Goal: Task Accomplishment & Management: Manage account settings

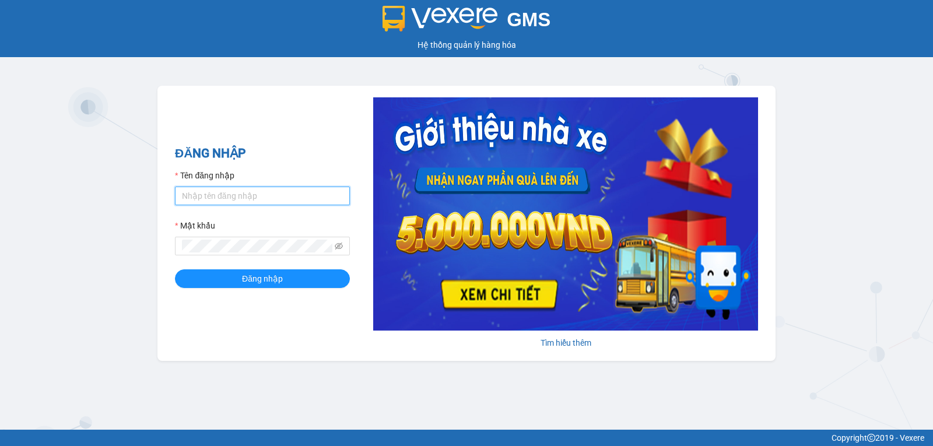
click at [254, 188] on input "Tên đăng nhập" at bounding box center [262, 196] width 175 height 19
type input "thanhphong.trungnga"
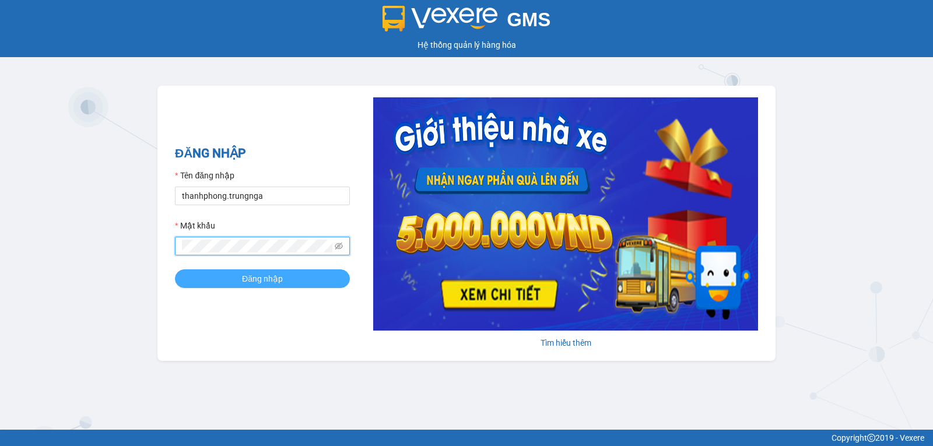
click at [175, 270] on button "Đăng nhập" at bounding box center [262, 279] width 175 height 19
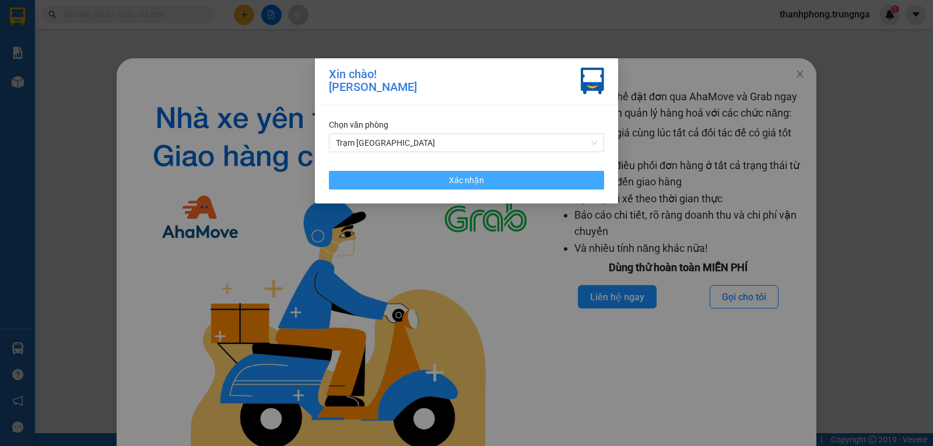
click at [494, 183] on button "Xác nhận" at bounding box center [466, 180] width 275 height 19
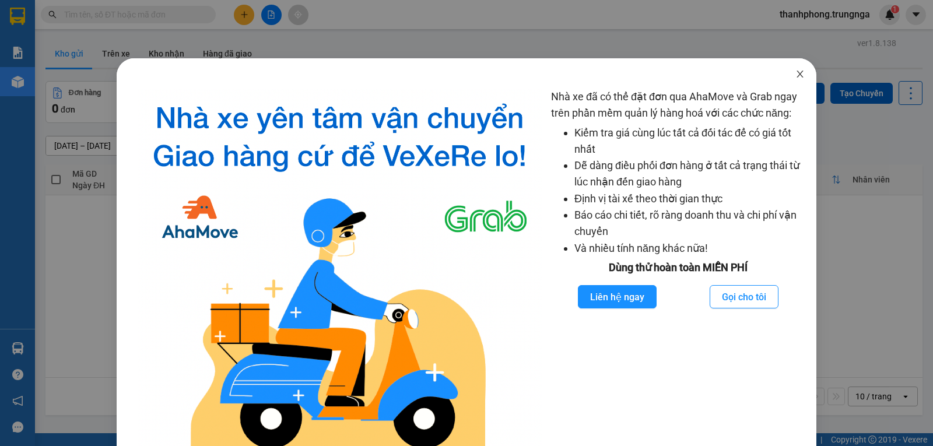
click at [797, 78] on icon "close" at bounding box center [800, 73] width 9 height 9
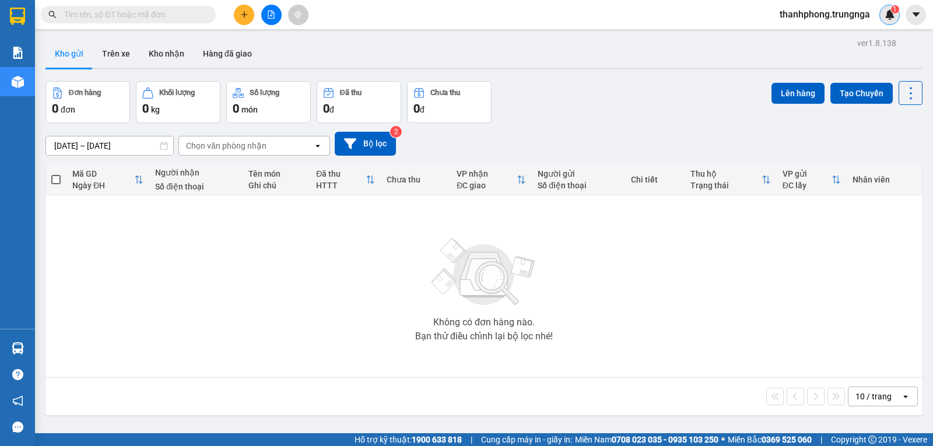
click at [897, 13] on div "1" at bounding box center [890, 15] width 20 height 20
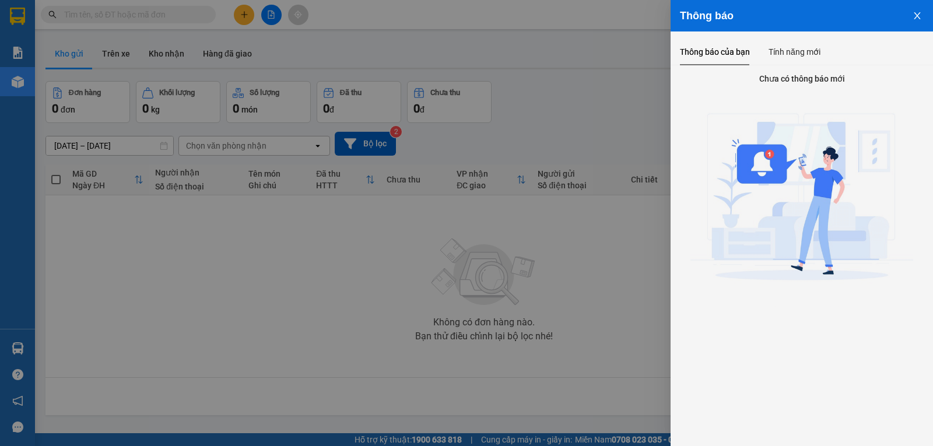
click at [751, 168] on img at bounding box center [802, 200] width 223 height 223
click at [775, 164] on img at bounding box center [802, 200] width 223 height 223
click at [809, 51] on div "Tính năng mới" at bounding box center [795, 52] width 52 height 13
click at [705, 58] on div "Thông báo của bạn" at bounding box center [715, 52] width 70 height 13
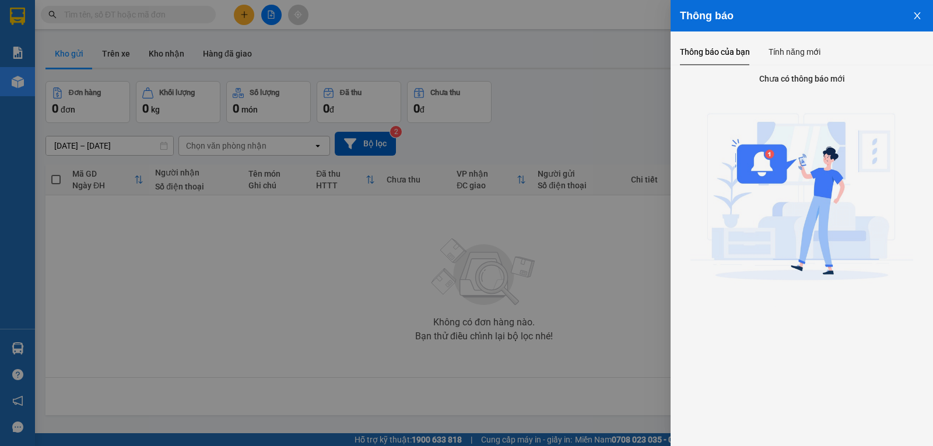
click at [919, 13] on icon "close" at bounding box center [917, 15] width 9 height 9
